Goal: Check status: Check status

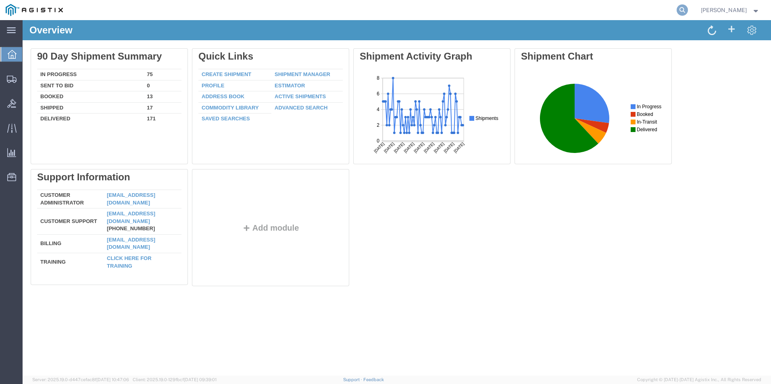
click at [683, 8] on icon at bounding box center [681, 9] width 11 height 11
click at [515, 5] on input "search" at bounding box center [553, 9] width 245 height 19
type input "gdit-71260"
click at [682, 11] on icon at bounding box center [681, 9] width 11 height 11
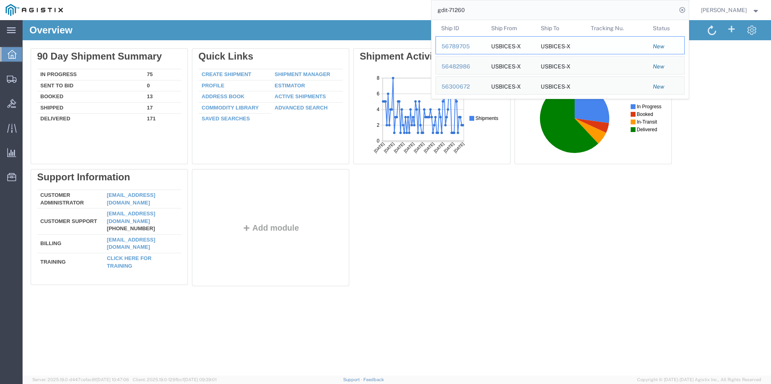
click at [442, 51] on td "Ship ID 56789705" at bounding box center [460, 45] width 50 height 18
click at [462, 46] on div "56789705" at bounding box center [460, 46] width 38 height 8
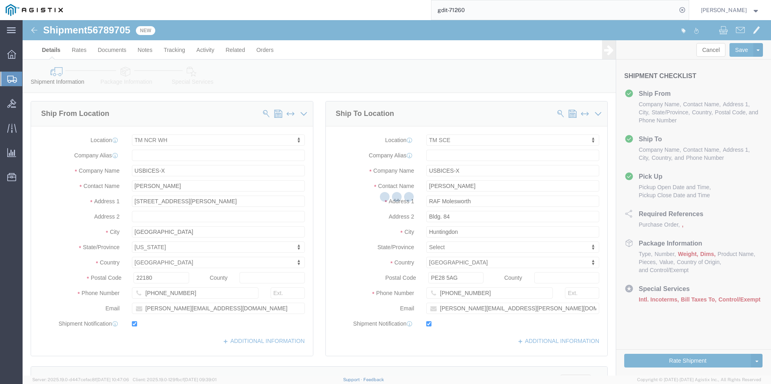
select select "69651"
select select "34240"
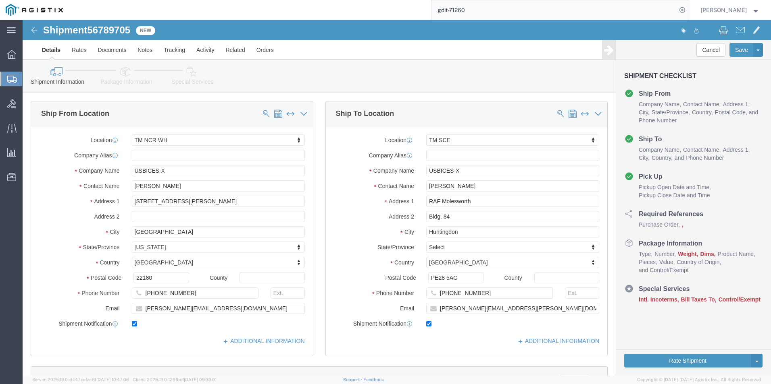
click icon
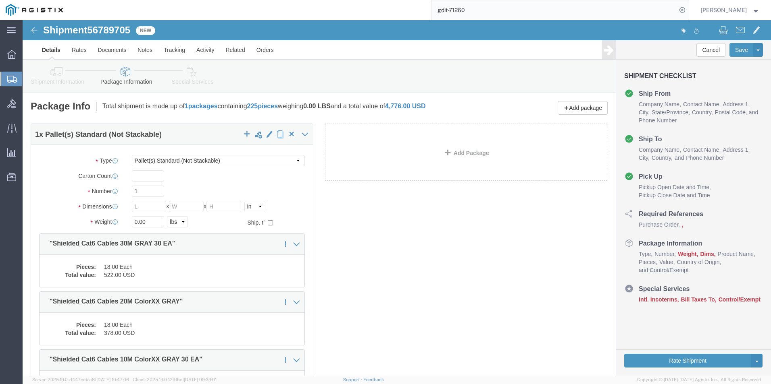
click icon
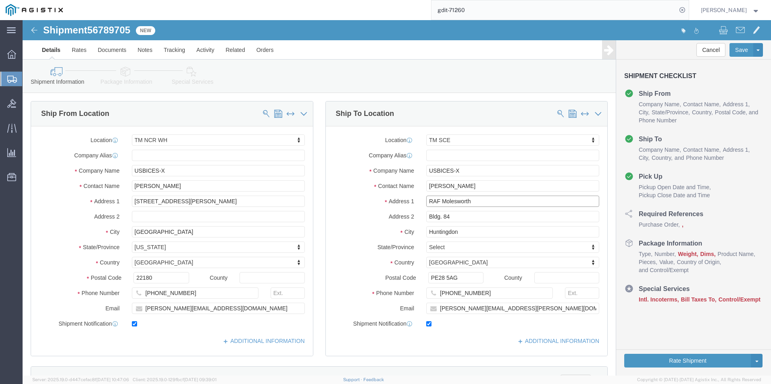
drag, startPoint x: 403, startPoint y: 181, endPoint x: 447, endPoint y: 181, distance: 43.9
click input "RAF Molesworth"
drag, startPoint x: 429, startPoint y: 194, endPoint x: 390, endPoint y: 197, distance: 39.6
click div "Address 2 Bldg. 84"
drag, startPoint x: 453, startPoint y: 214, endPoint x: 384, endPoint y: 214, distance: 69.3
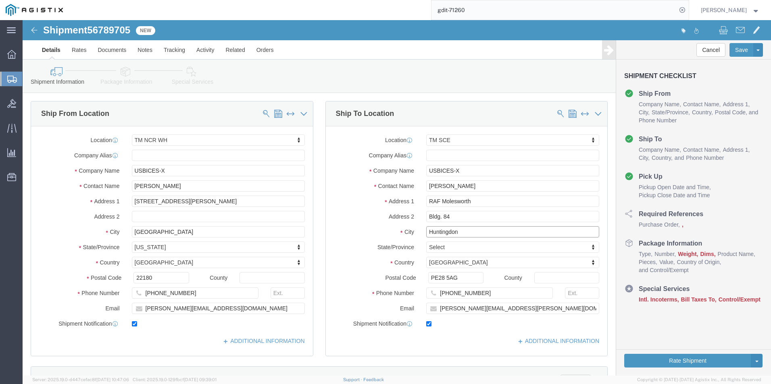
click div "City Huntingdon"
drag, startPoint x: 475, startPoint y: 272, endPoint x: 373, endPoint y: 280, distance: 102.2
click div "Phone Number 44(0)1480842915"
click icon
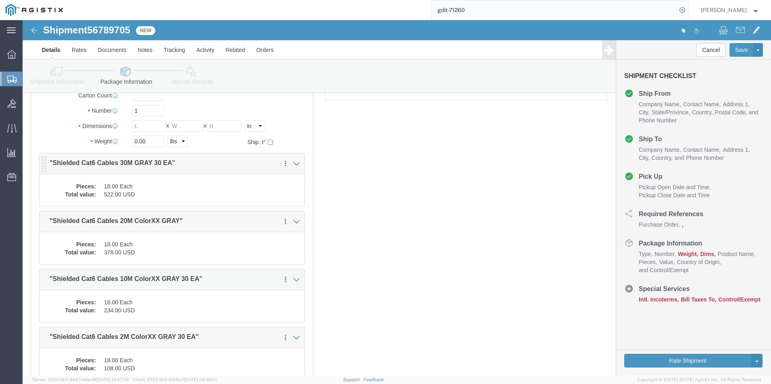
scroll to position [121, 0]
